Goal: Book appointment/travel/reservation

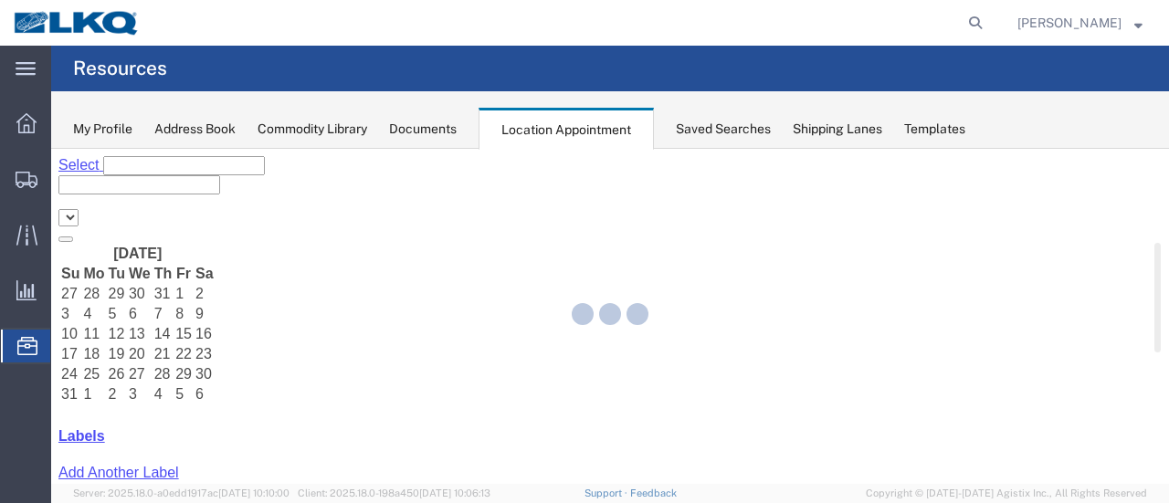
select select "28712"
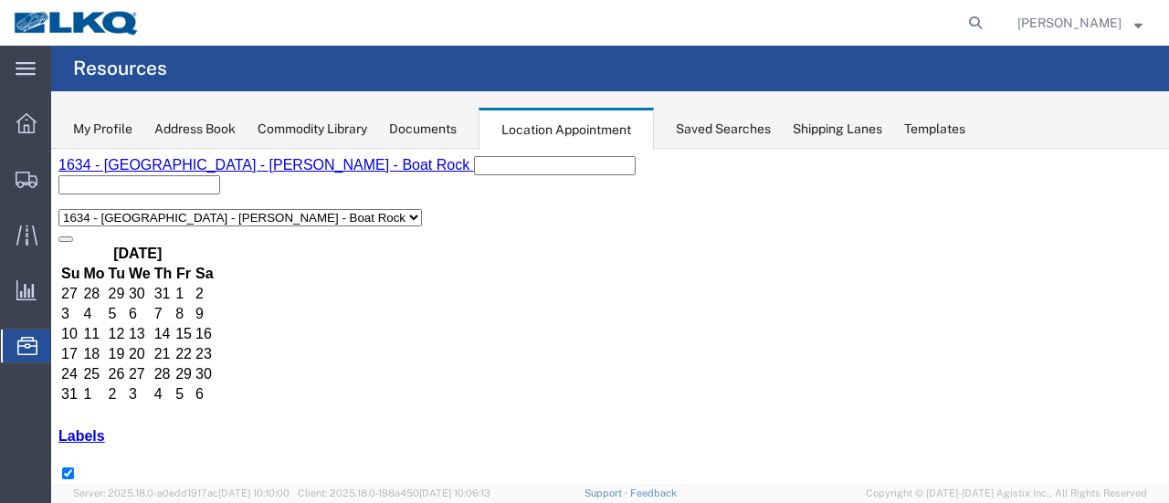
select select "1"
select select
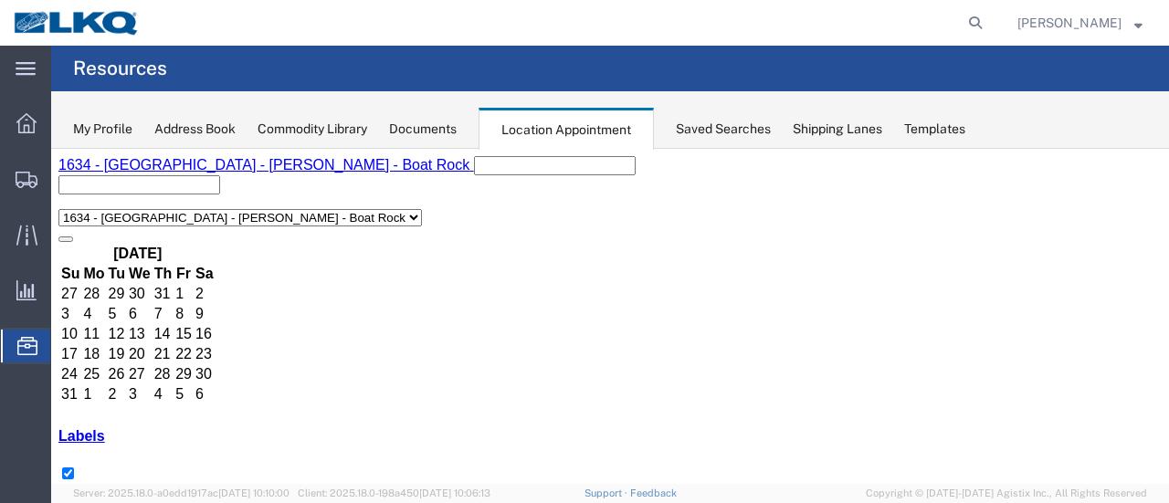
select select "1"
select select
